Goal: Information Seeking & Learning: Find specific fact

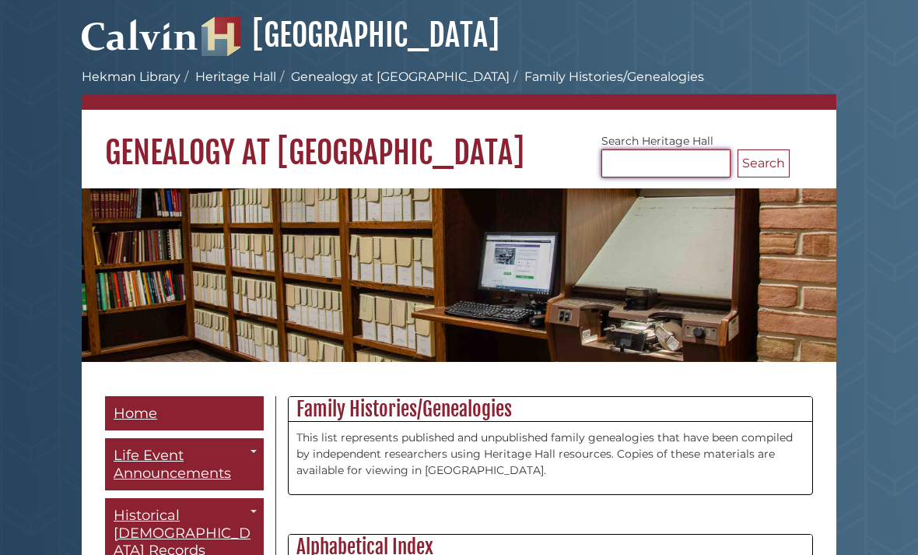
click at [618, 151] on input "Search [GEOGRAPHIC_DATA]" at bounding box center [665, 163] width 129 height 28
type input "*******"
click at [769, 162] on button "Search" at bounding box center [763, 163] width 52 height 28
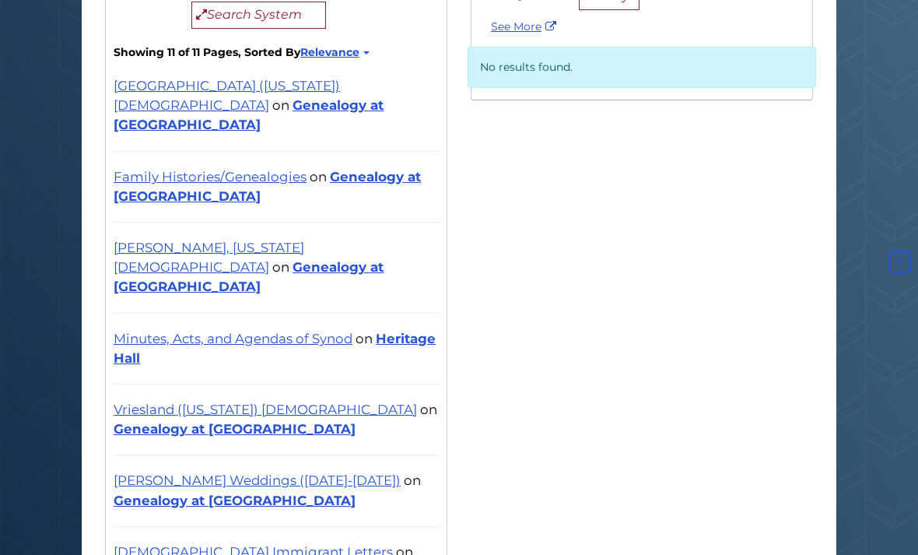
scroll to position [325, 0]
click at [730, 463] on div "Library Pages Showing 0 - 0 of 0 Sort By Relevance Updated (Most Recent) Search…" at bounding box center [458, 453] width 731 height 1009
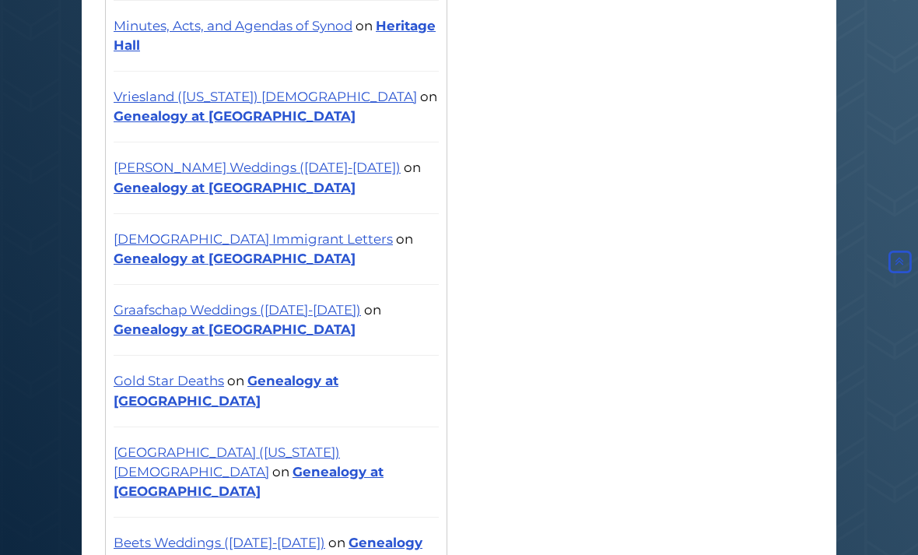
scroll to position [661, 0]
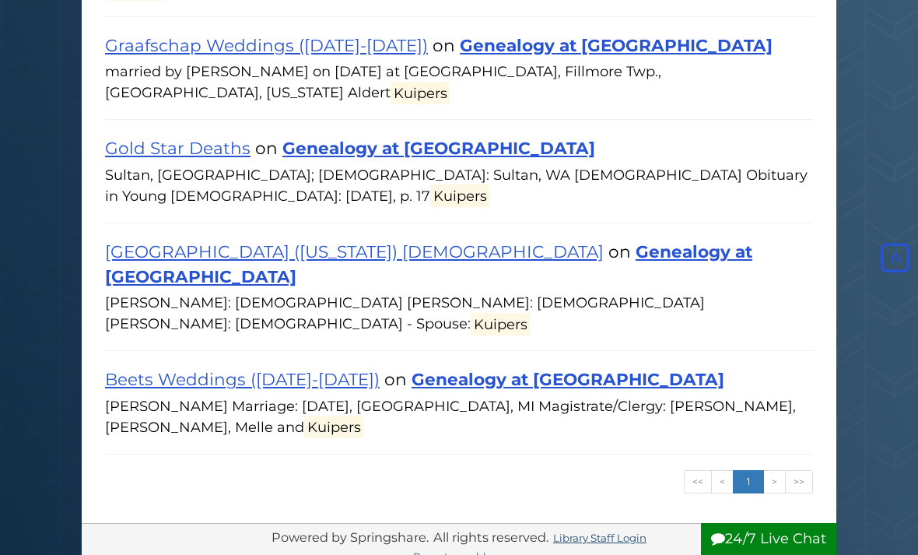
scroll to position [1115, 0]
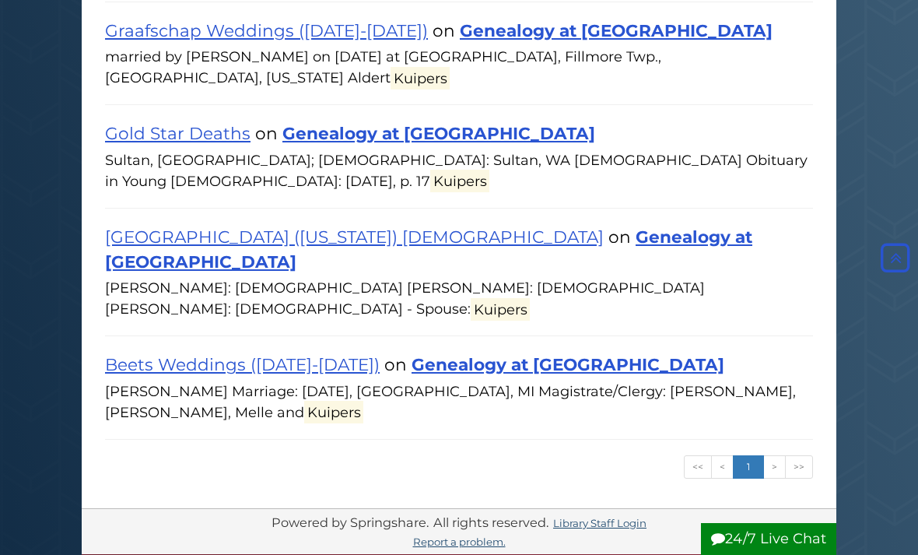
click at [780, 455] on link ">" at bounding box center [774, 466] width 23 height 23
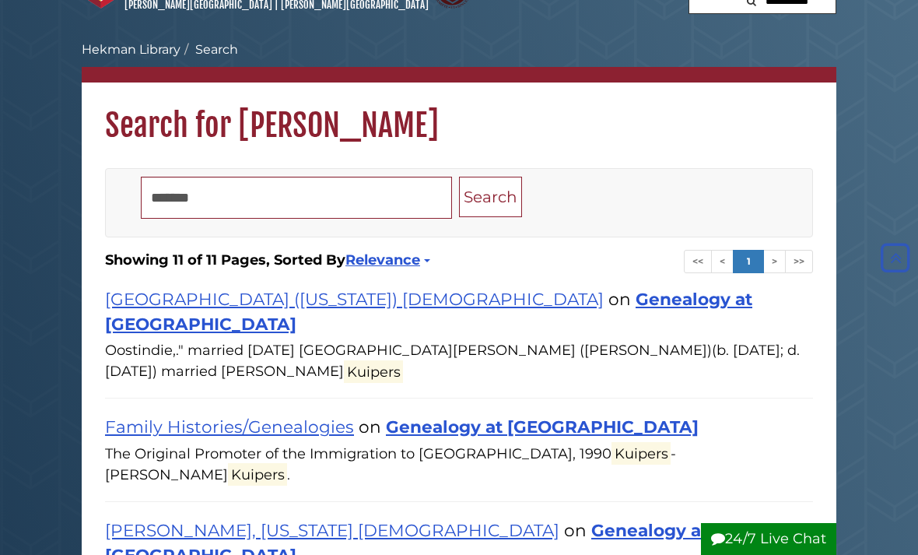
scroll to position [50, 0]
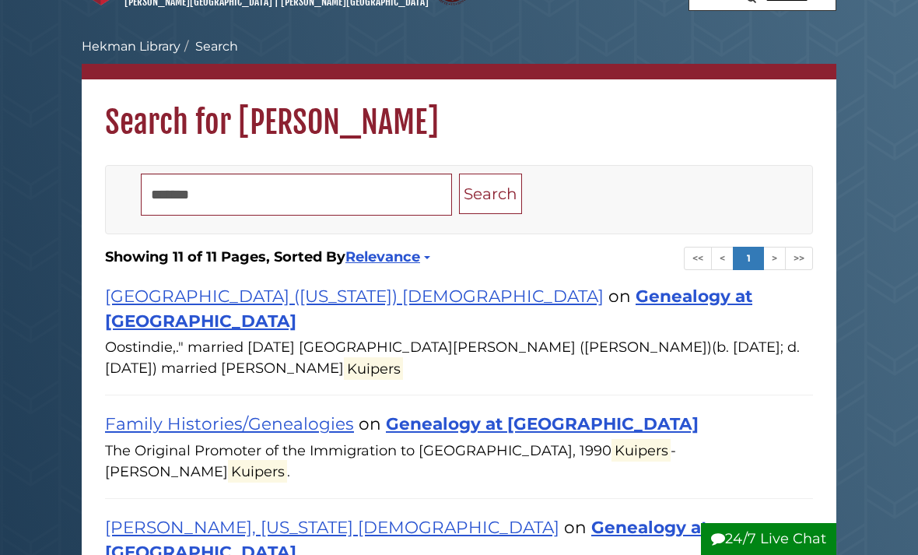
click at [718, 395] on div "Family Histories/Genealogies on Genealogy at Heritage Hall by Jen Vos | Search …" at bounding box center [459, 446] width 708 height 103
click at [782, 255] on link ">" at bounding box center [774, 258] width 23 height 23
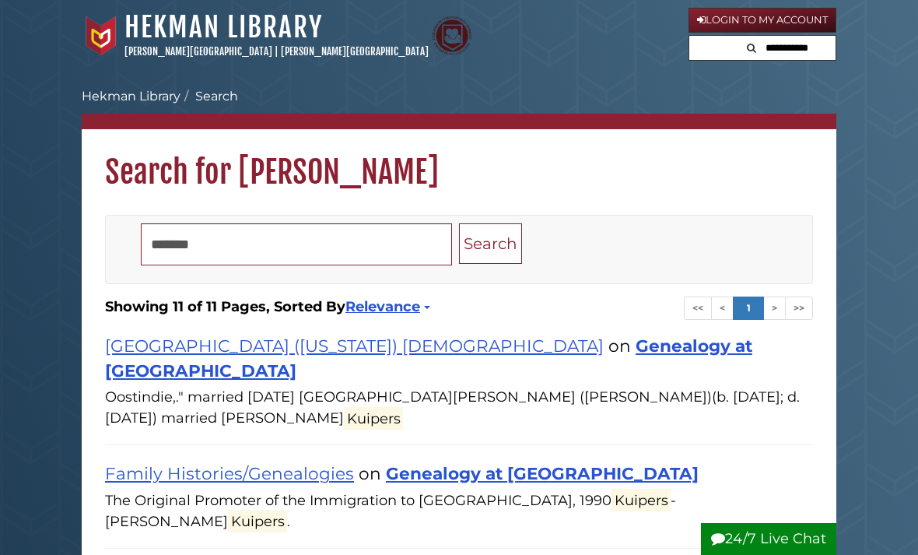
click at [807, 307] on link ">>" at bounding box center [799, 307] width 28 height 23
